Goal: Information Seeking & Learning: Learn about a topic

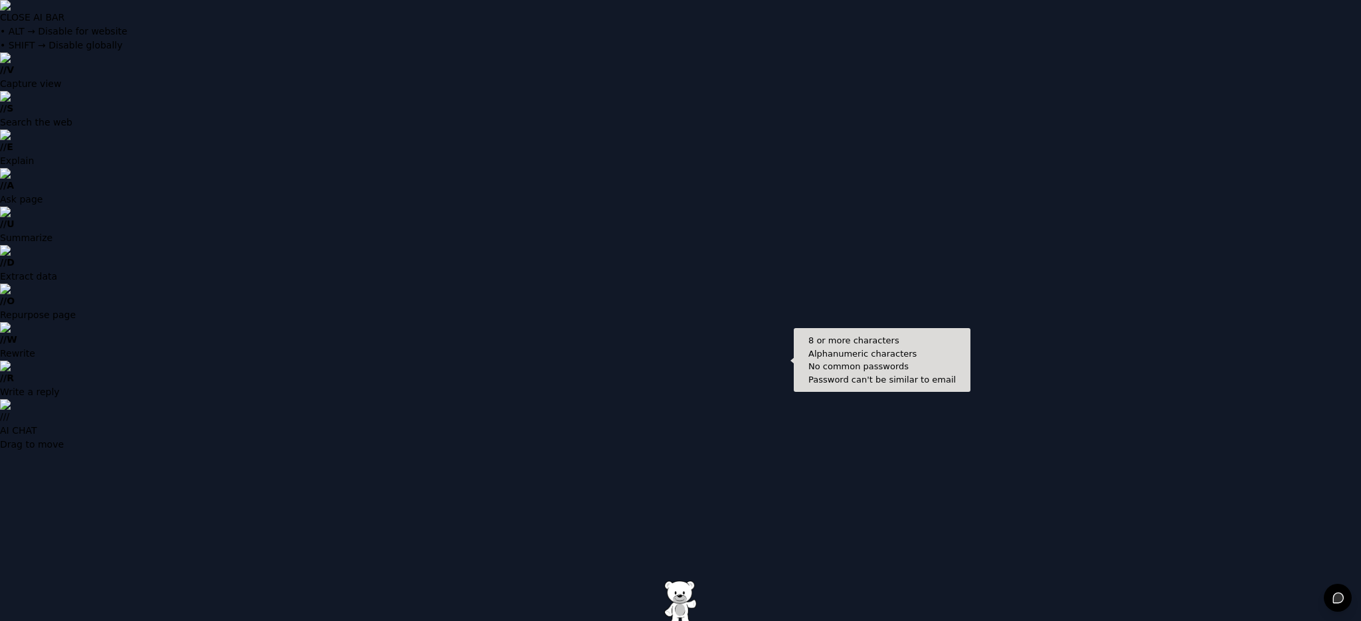
type input "**********"
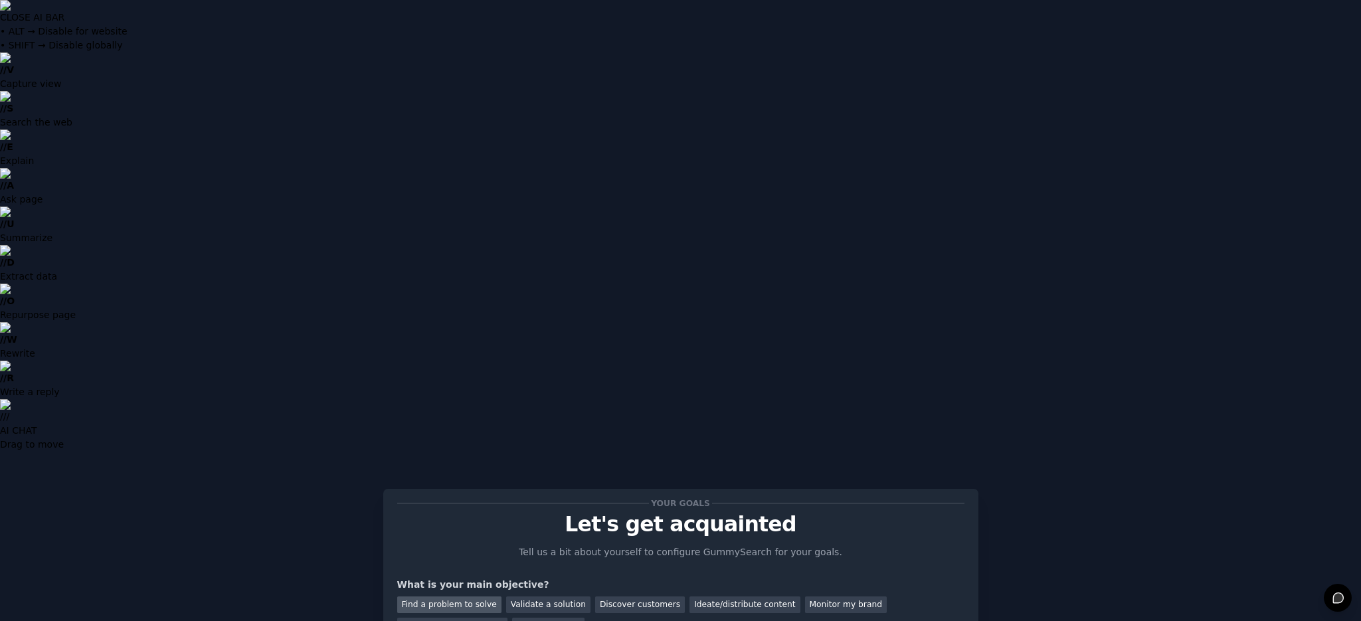
click at [463, 596] on div "Find a problem to solve" at bounding box center [449, 604] width 104 height 17
click at [462, 618] on div "General market research" at bounding box center [452, 626] width 111 height 17
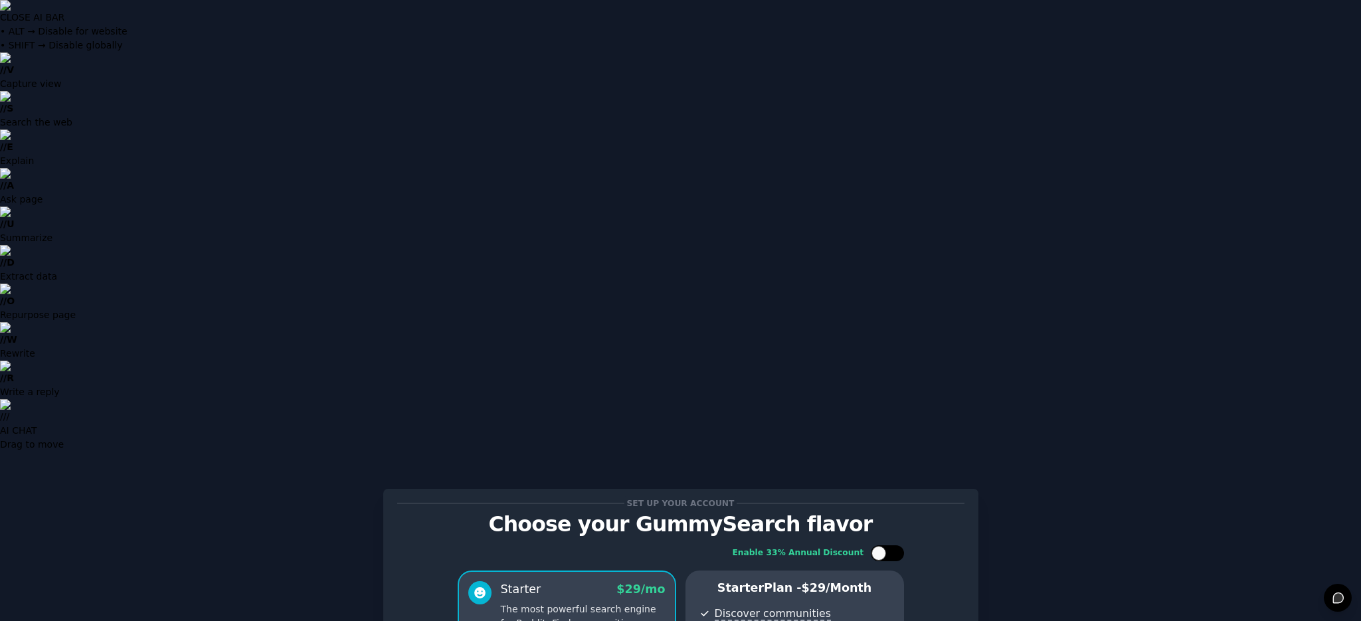
click at [893, 550] on div at bounding box center [894, 553] width 7 height 7
click at [893, 546] on div at bounding box center [896, 553] width 15 height 15
checkbox input "false"
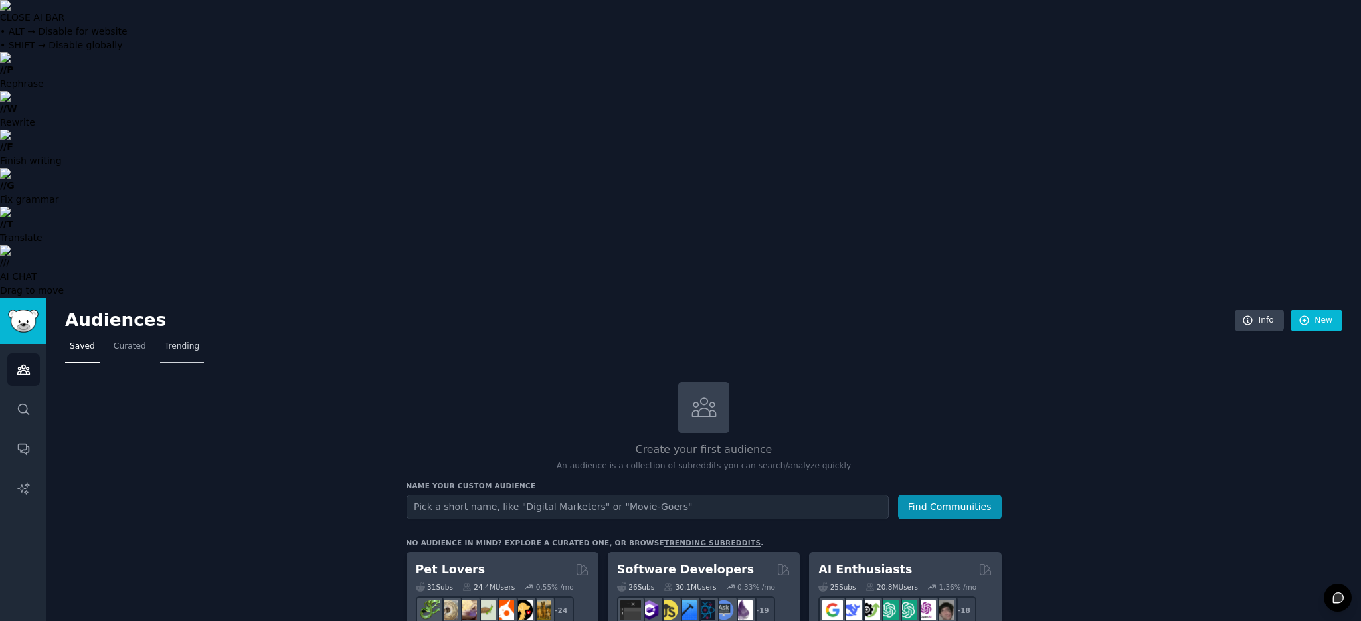
click at [184, 341] on span "Trending" at bounding box center [182, 347] width 35 height 12
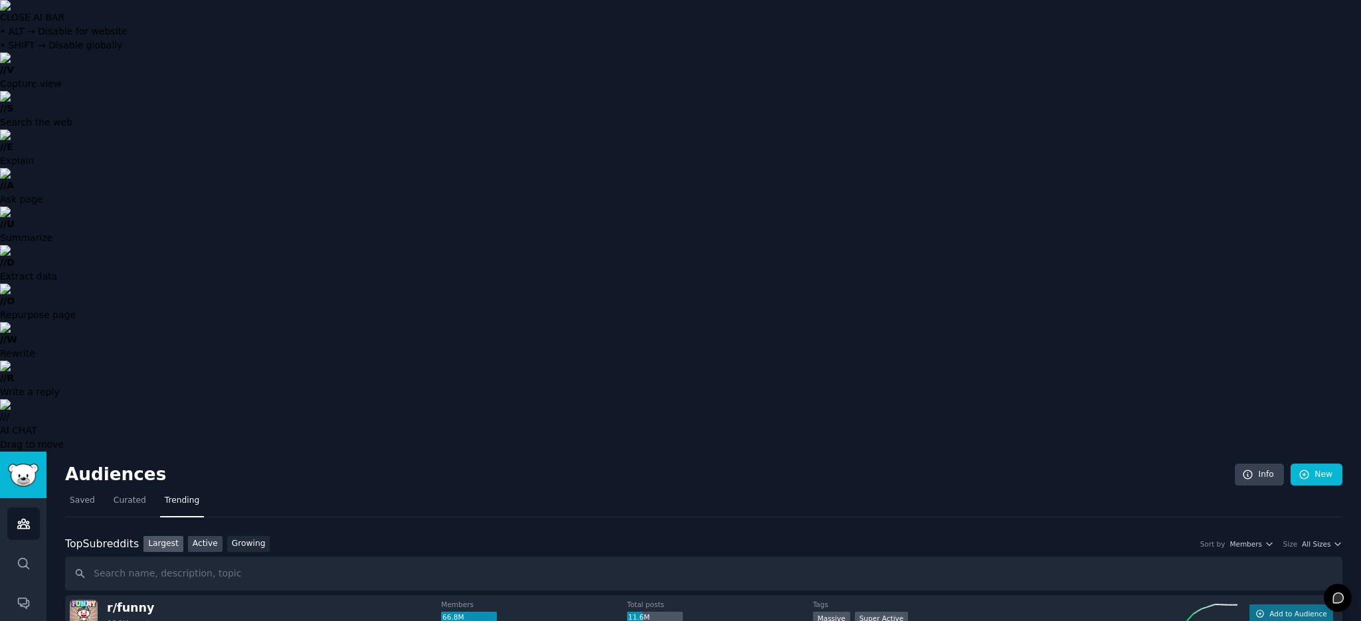
click at [204, 536] on link "Active" at bounding box center [205, 544] width 35 height 17
click at [240, 536] on link "Growing" at bounding box center [248, 544] width 43 height 17
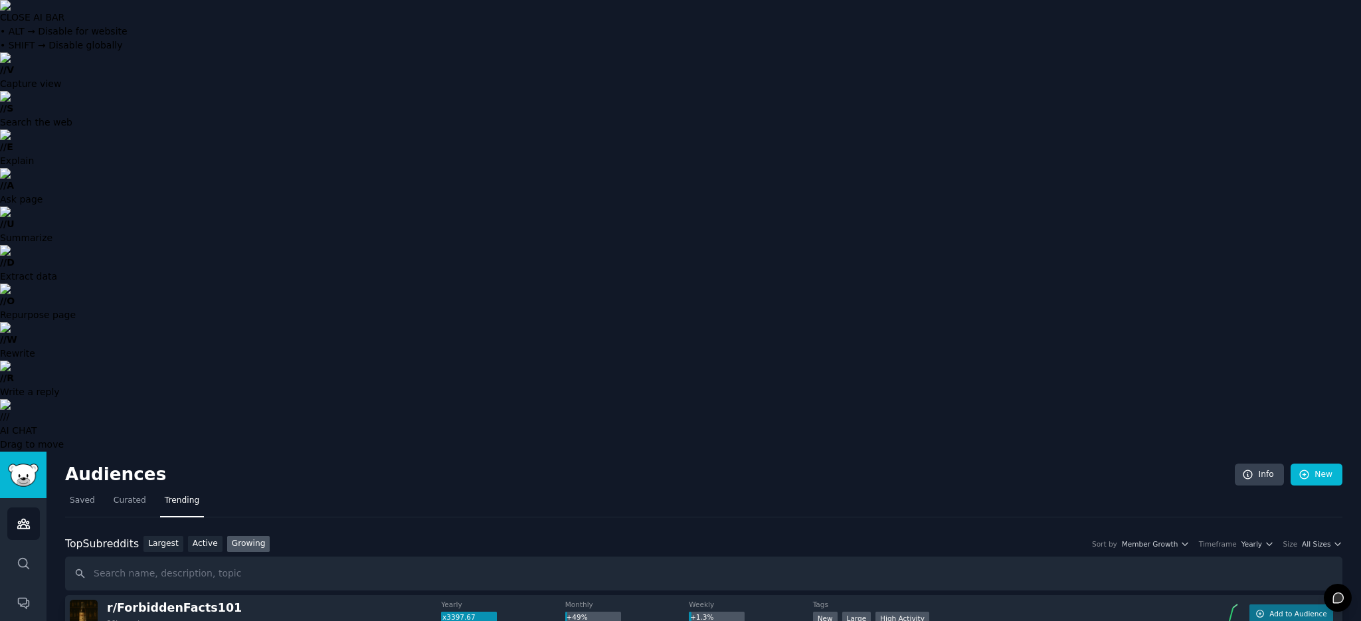
checkbox input "true"
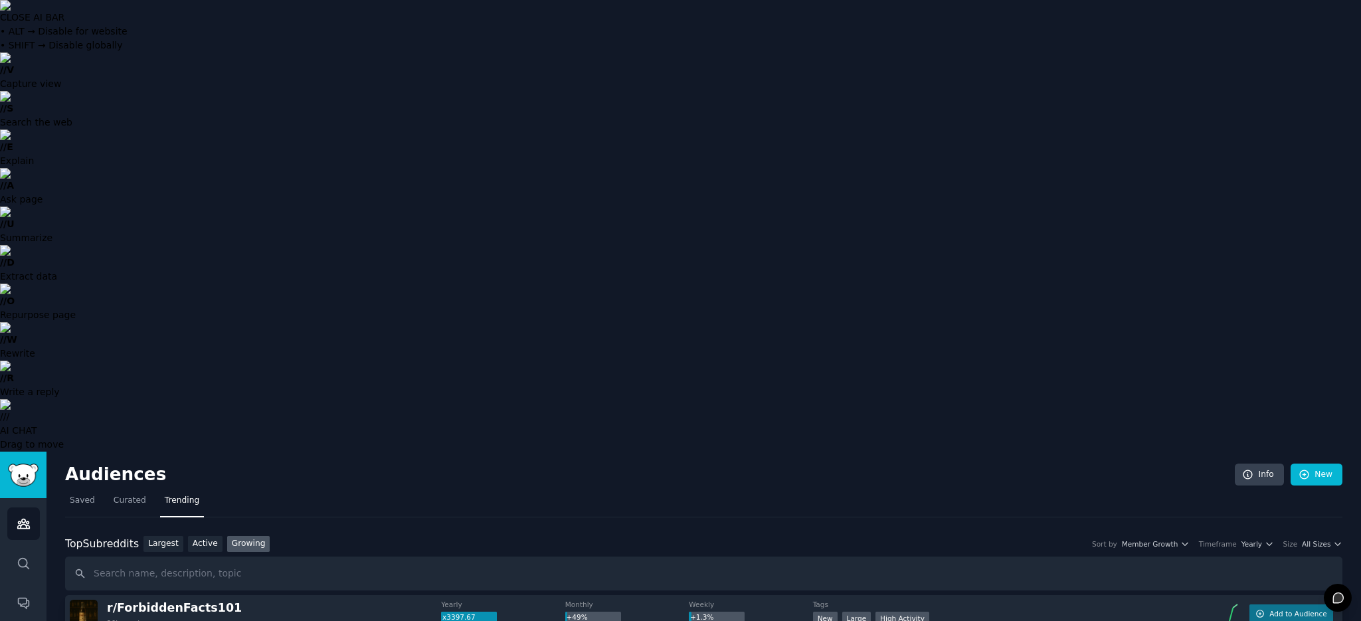
checkbox input "true"
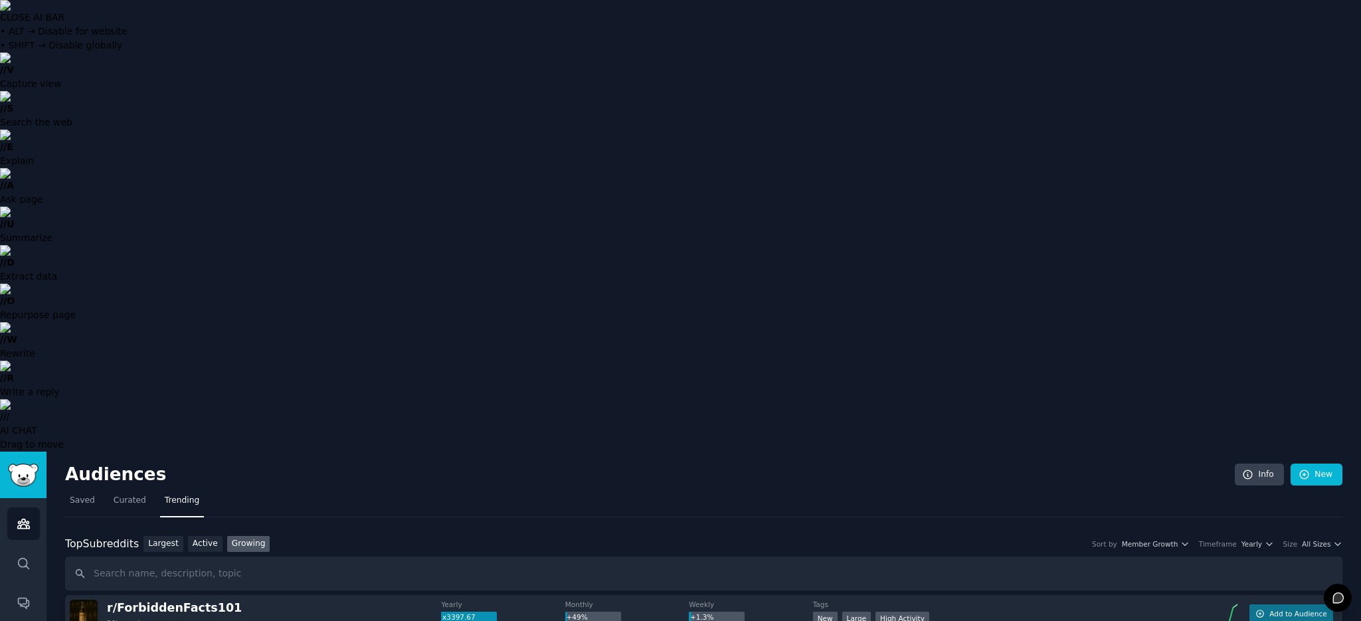
checkbox input "true"
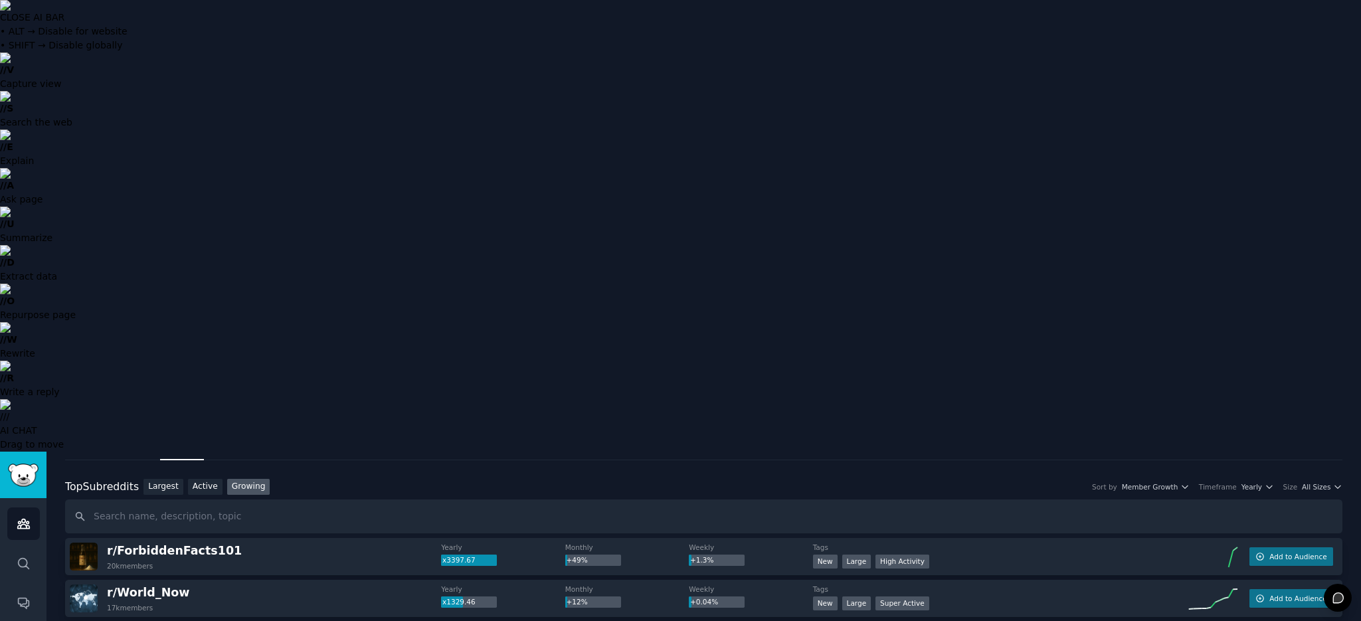
scroll to position [59, 0]
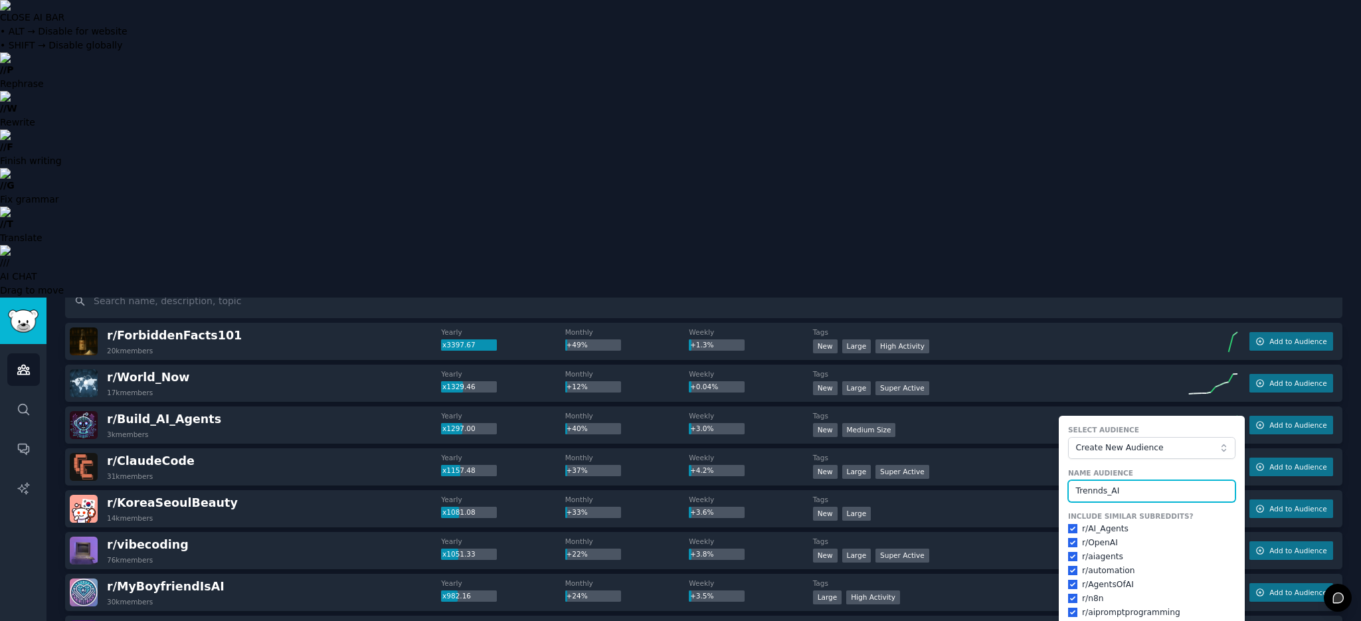
scroll to position [126, 0]
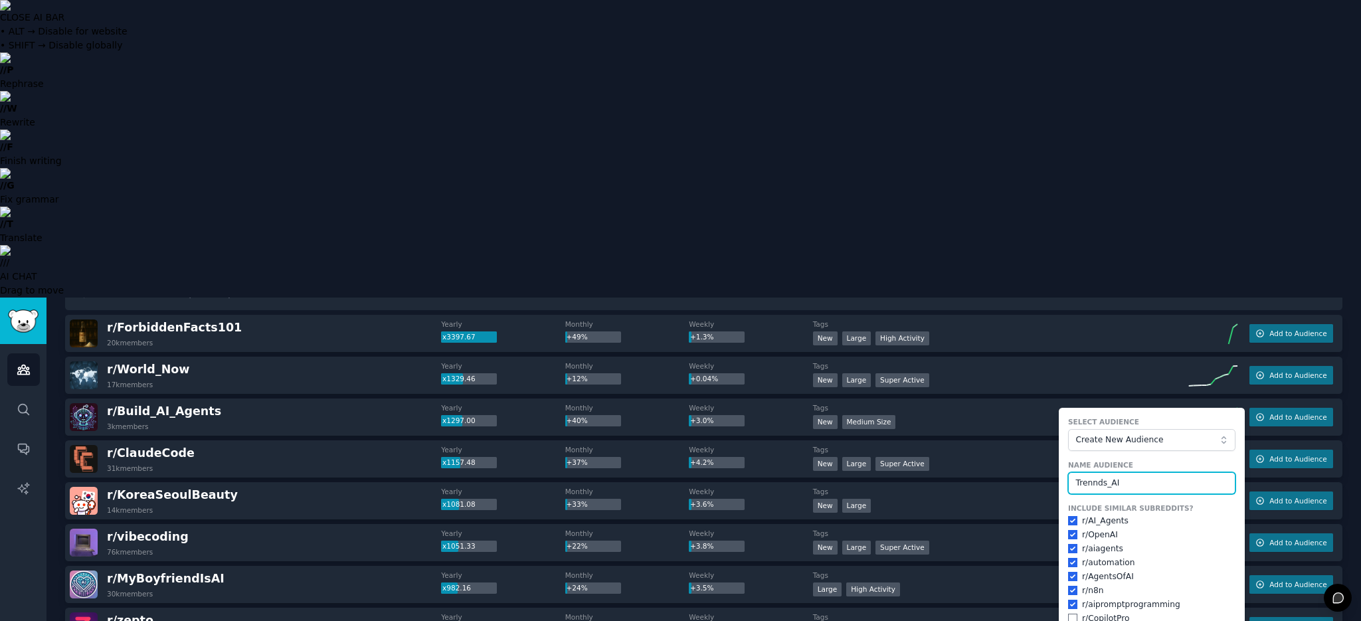
type input "Trennds_AI"
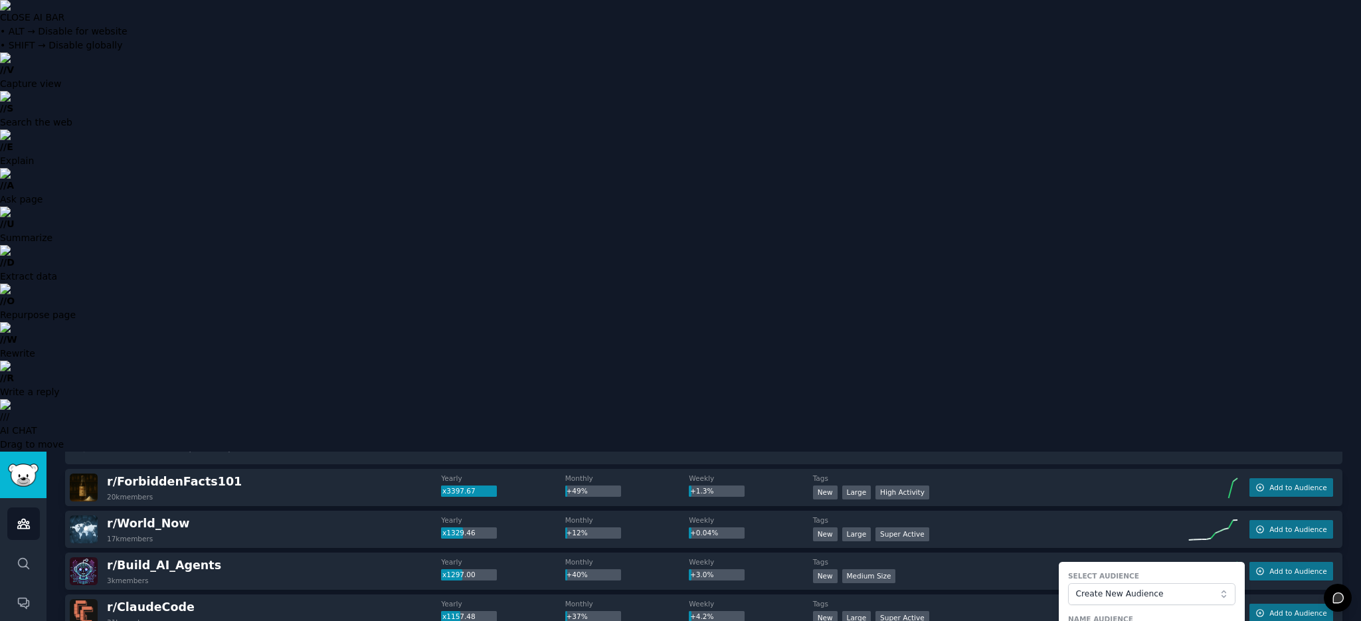
checkbox input "false"
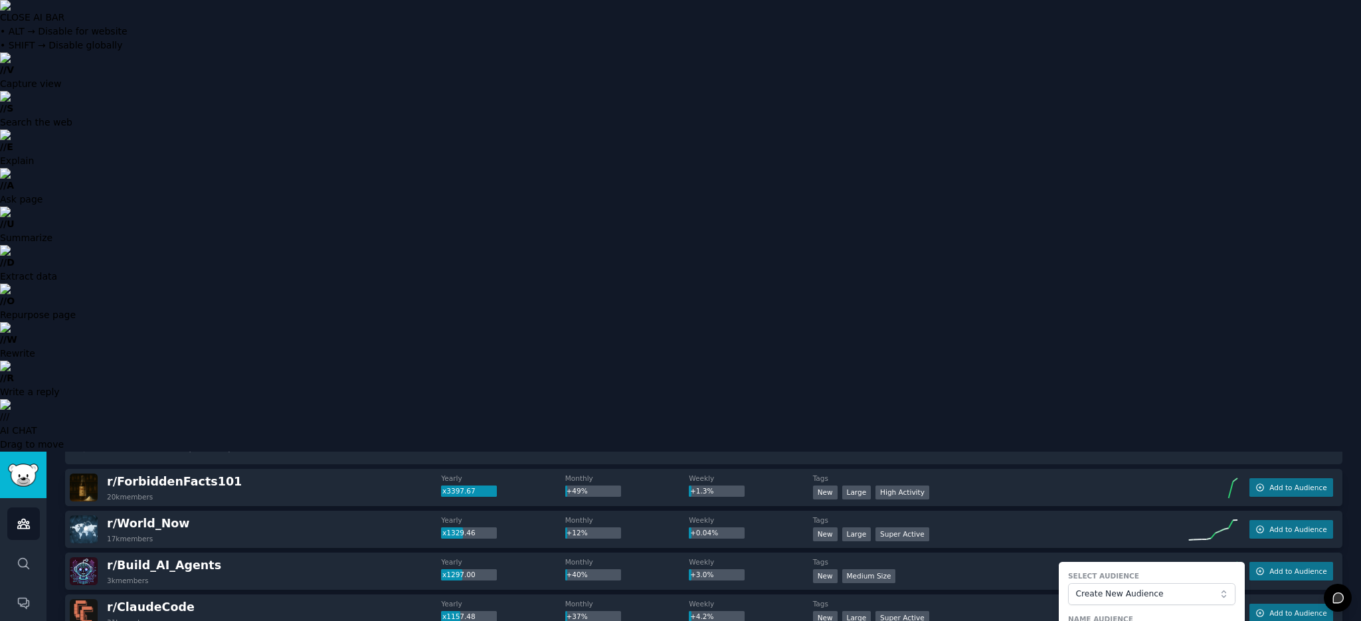
checkbox input "false"
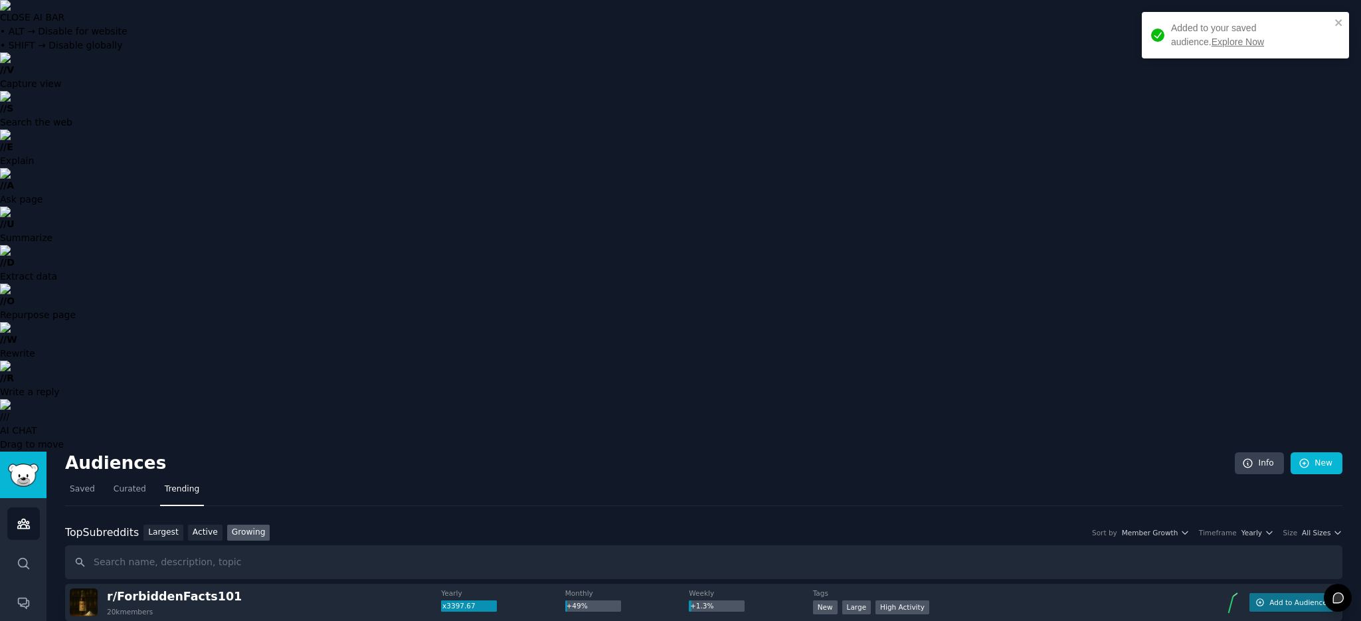
scroll to position [0, 0]
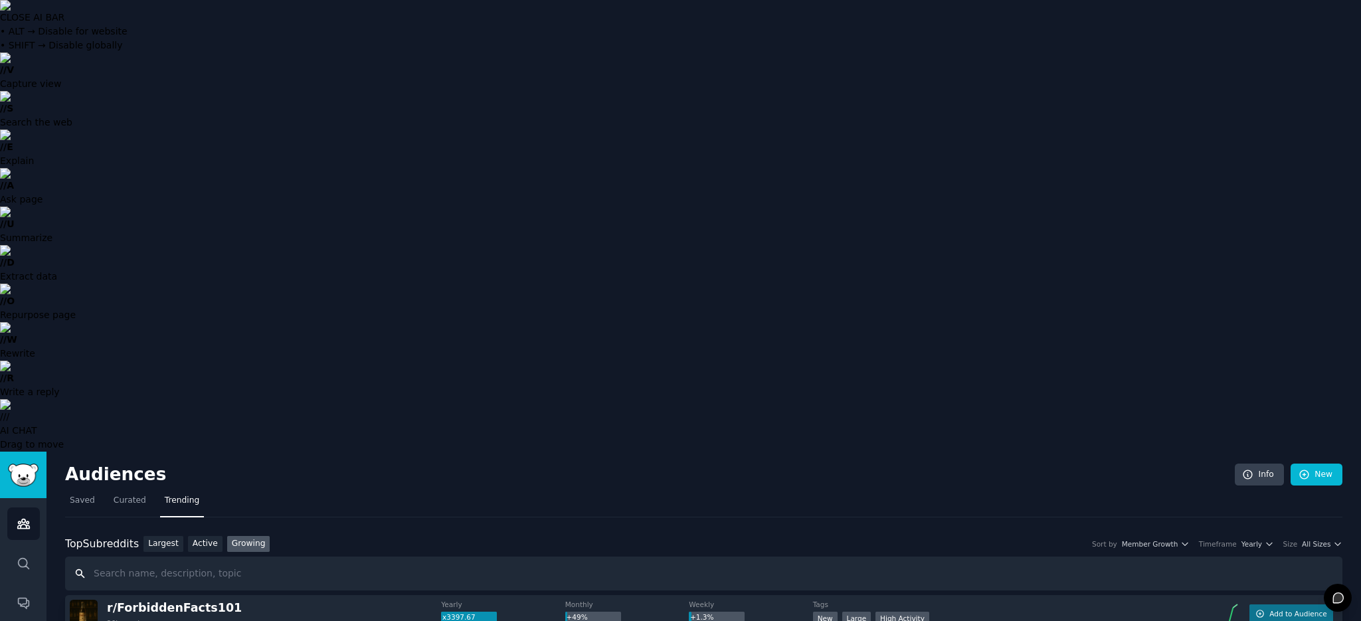
click at [236, 557] on input "text" at bounding box center [703, 574] width 1277 height 34
type input "AI"
click at [1195, 539] on div "Sort by Member Growth Timeframe Yearly Size All Sizes" at bounding box center [1213, 543] width 260 height 9
click at [1186, 539] on icon "button" at bounding box center [1184, 543] width 9 height 9
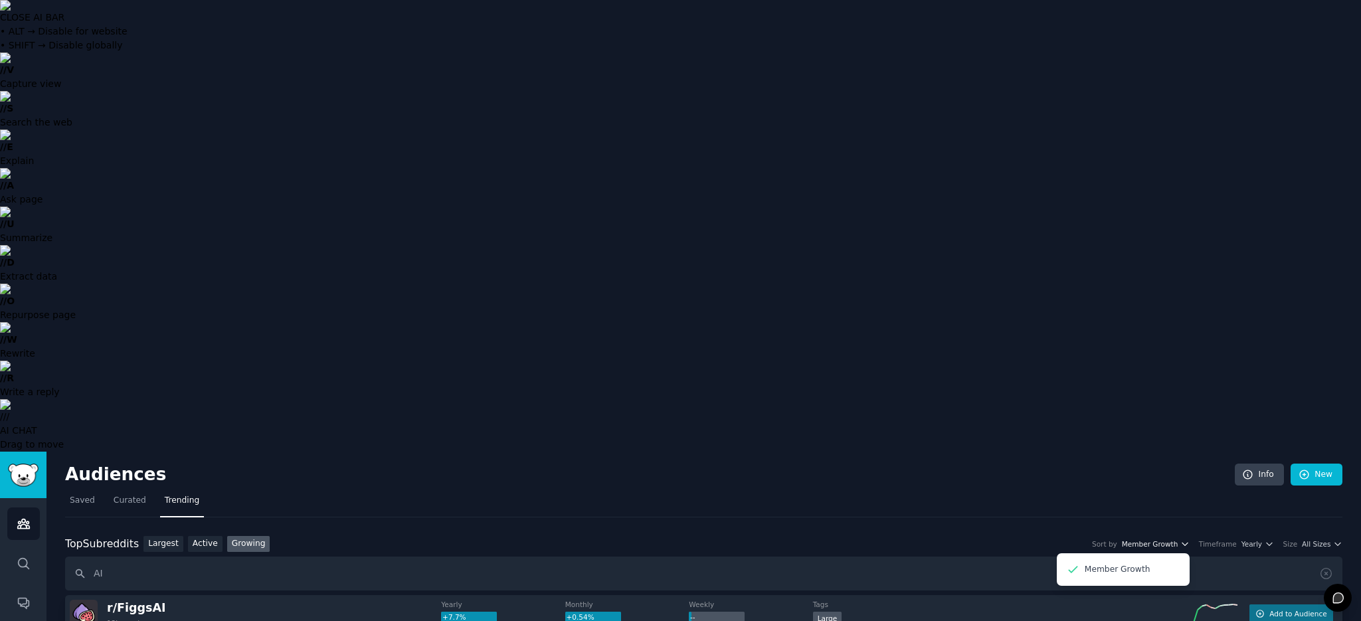
click at [1186, 539] on icon "button" at bounding box center [1184, 543] width 9 height 9
click at [1270, 539] on icon "button" at bounding box center [1269, 543] width 9 height 9
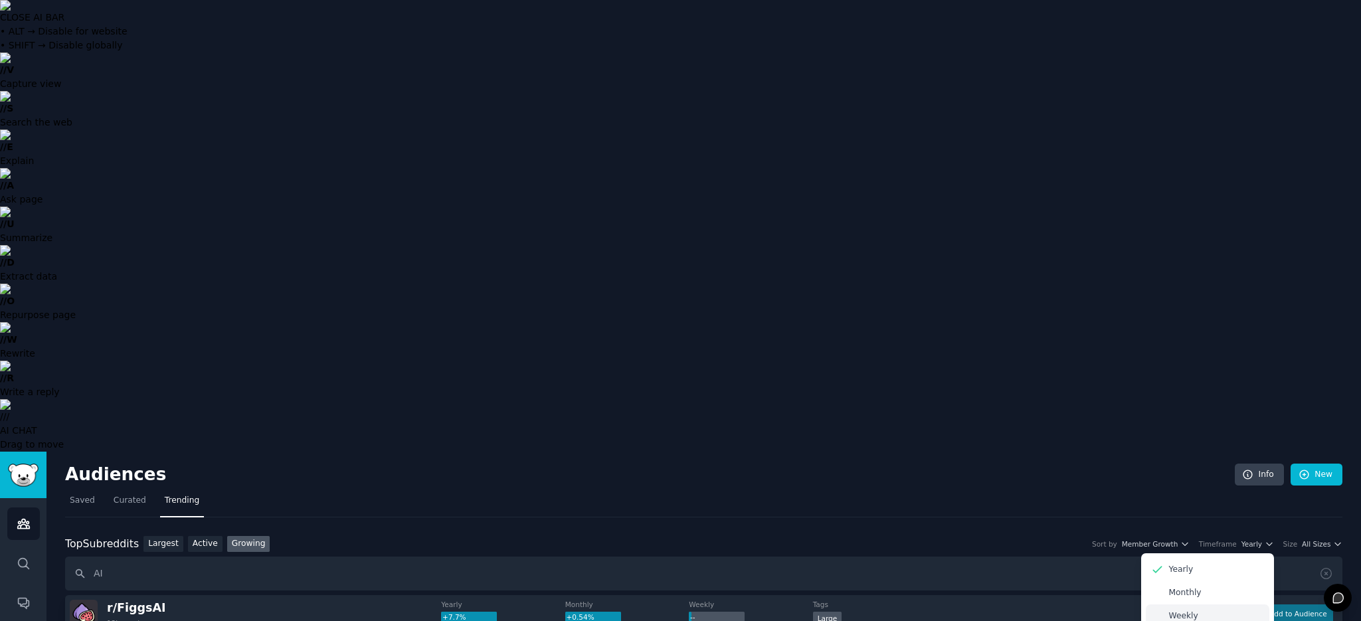
click at [1191, 610] on p "Weekly" at bounding box center [1183, 616] width 29 height 12
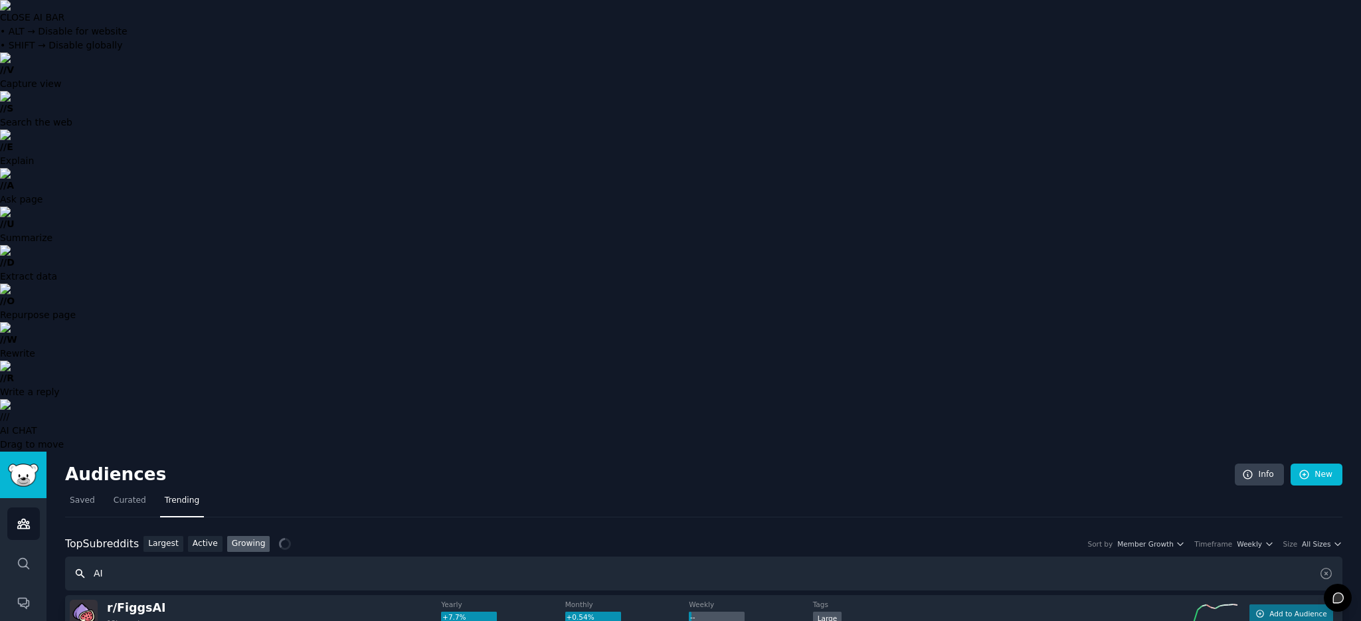
click at [618, 557] on input "AI" at bounding box center [703, 574] width 1277 height 34
click at [27, 519] on icon "Sidebar" at bounding box center [23, 523] width 12 height 9
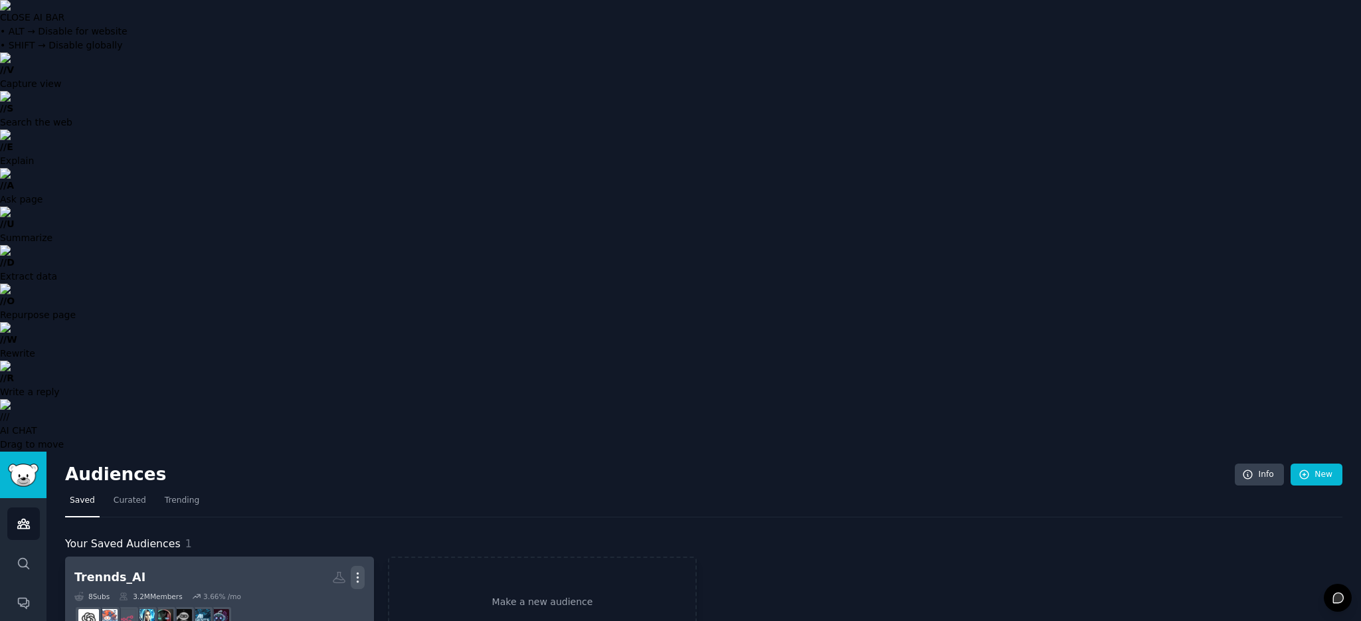
click at [353, 571] on icon "button" at bounding box center [358, 578] width 14 height 14
click at [323, 569] on link "View" at bounding box center [312, 583] width 63 height 28
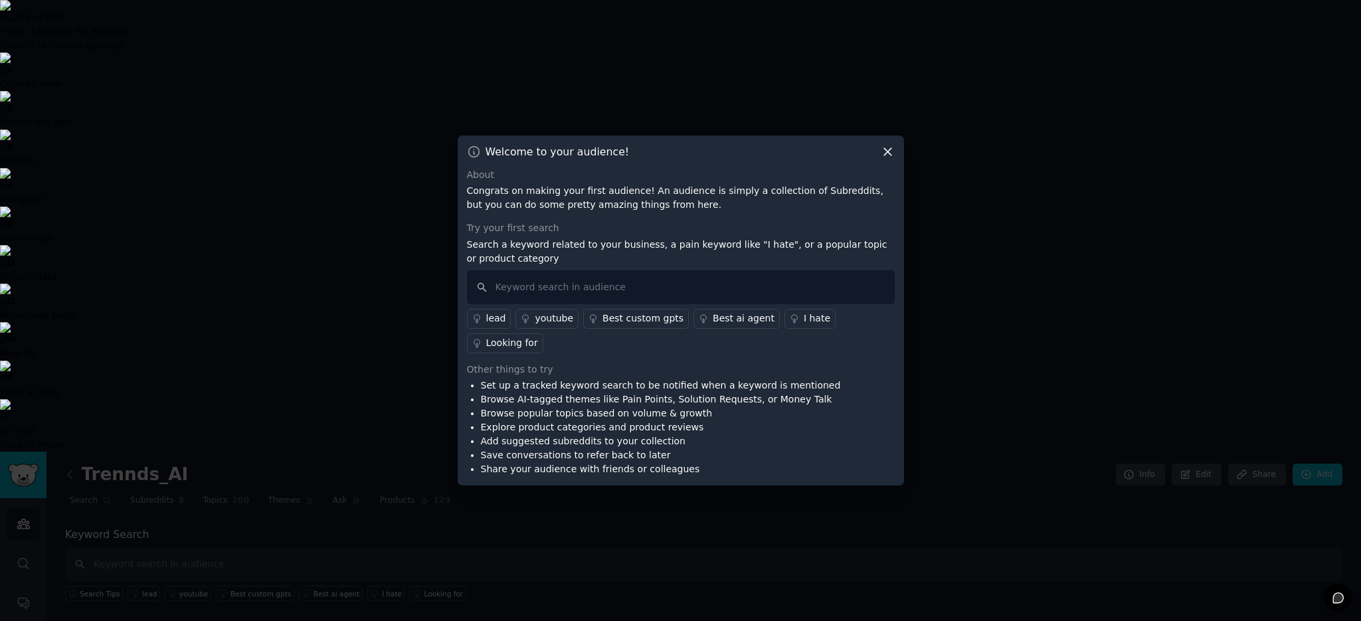
click at [887, 153] on icon at bounding box center [888, 152] width 14 height 14
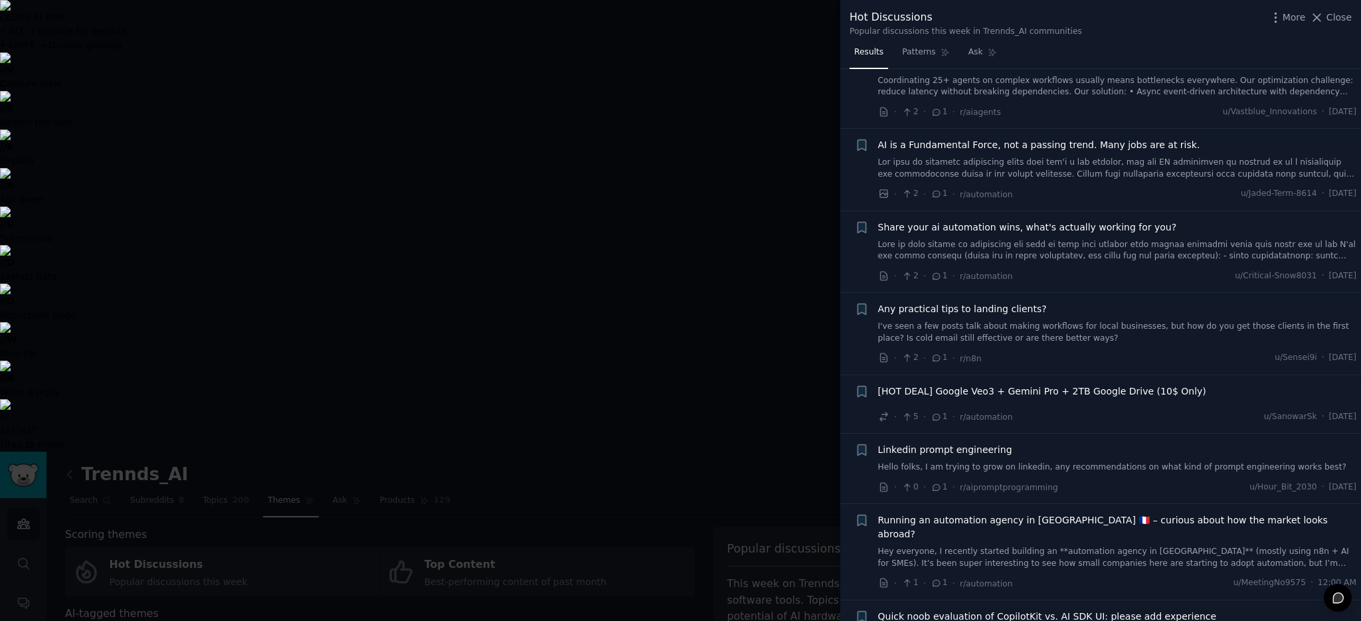
scroll to position [3756, 0]
click at [1112, 382] on span "[HOT DEAL] Google Veo3 + Gemini Pro + 2TB Google Drive (10$ Only)" at bounding box center [1042, 389] width 328 height 14
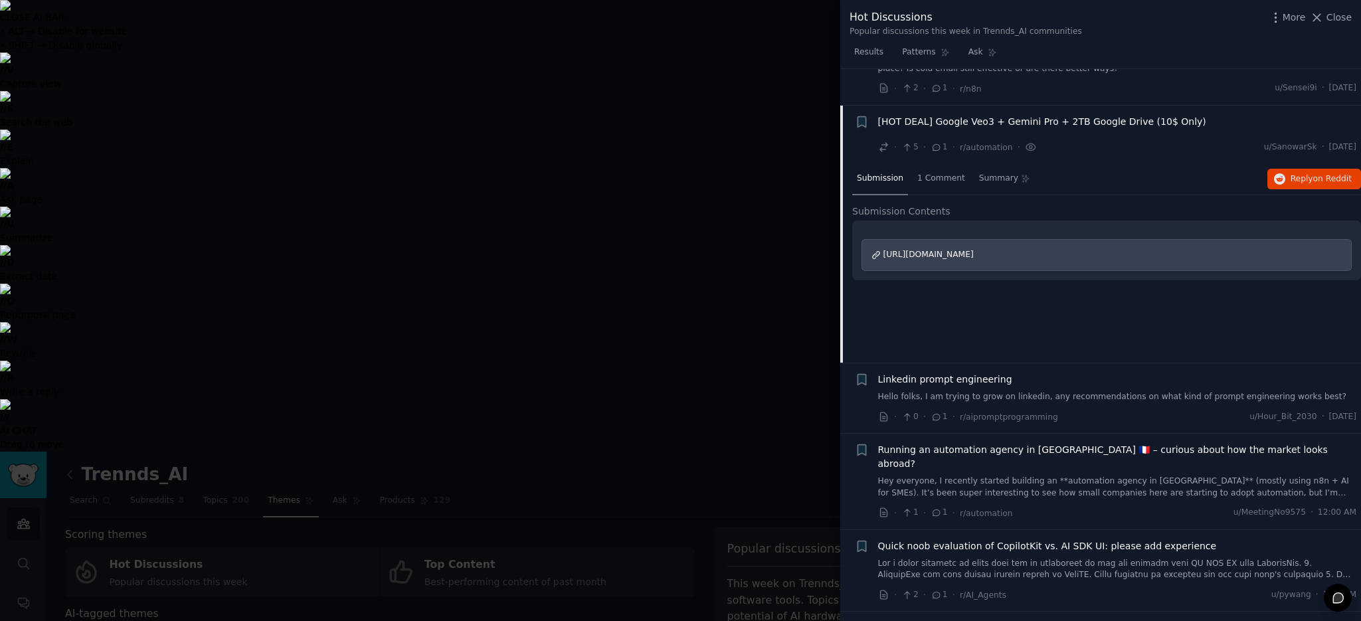
scroll to position [4032, 0]
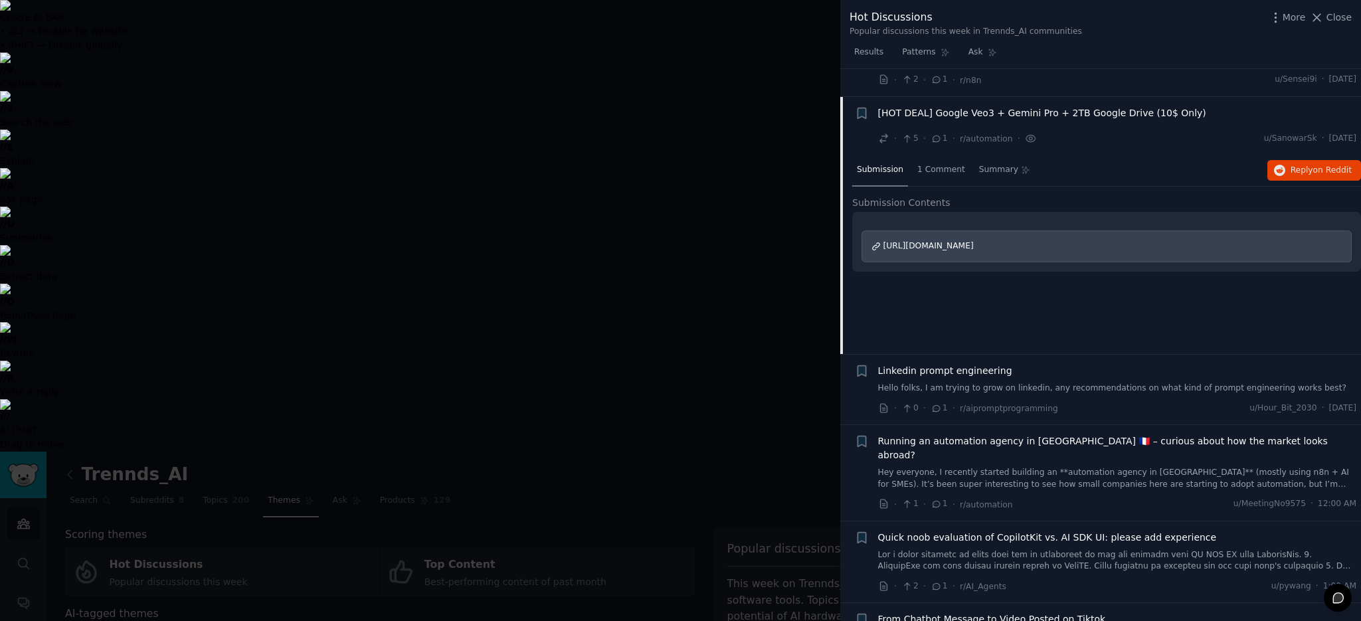
click at [974, 241] on span "https://www.reddit.com/r/90_Discount/comments/1nr1hj7/hot_deal_google_veo3_gemi…" at bounding box center [928, 245] width 90 height 9
